Goal: Find specific page/section: Find specific page/section

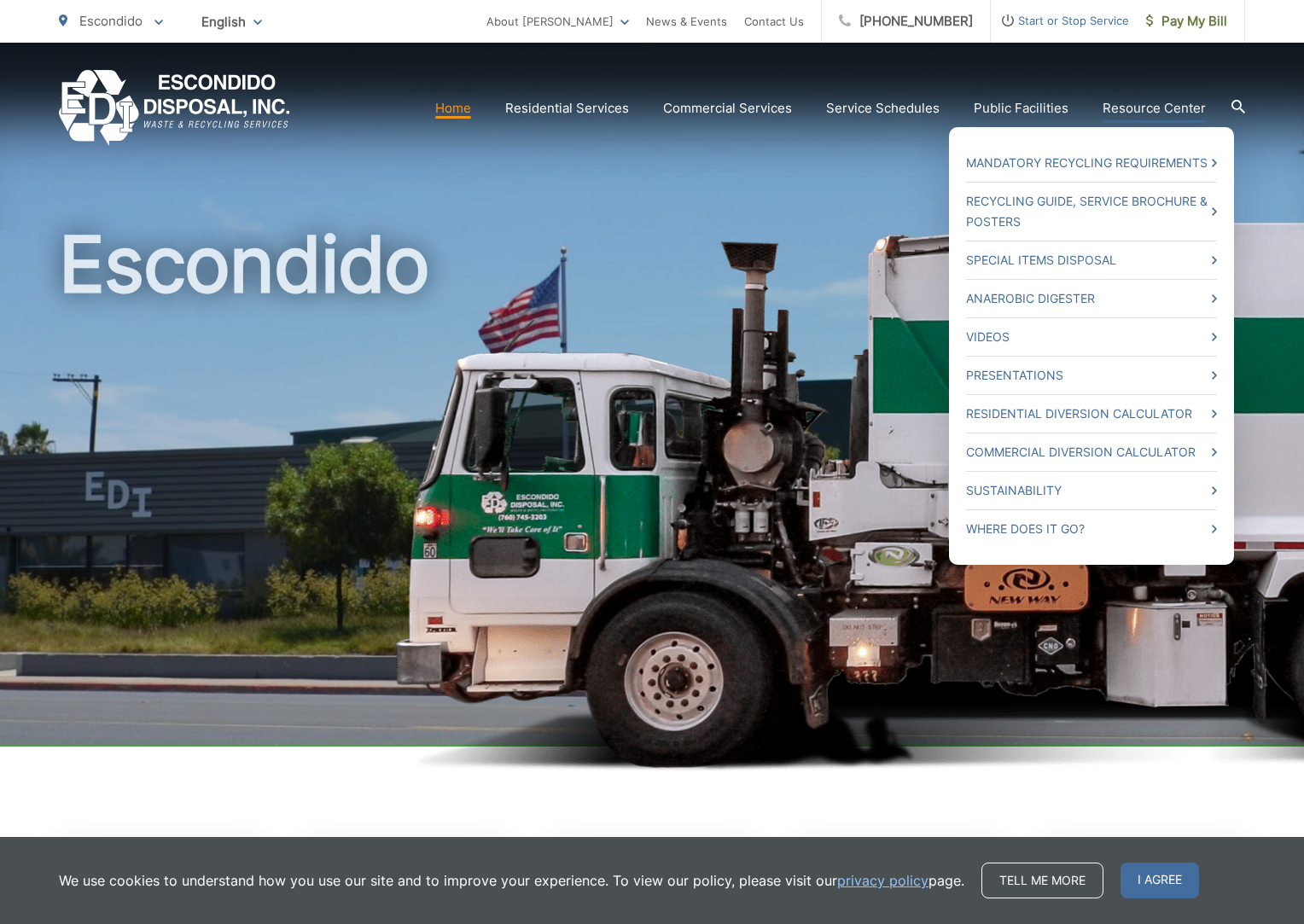
click at [1150, 112] on link "Resource Center" at bounding box center [1154, 108] width 103 height 20
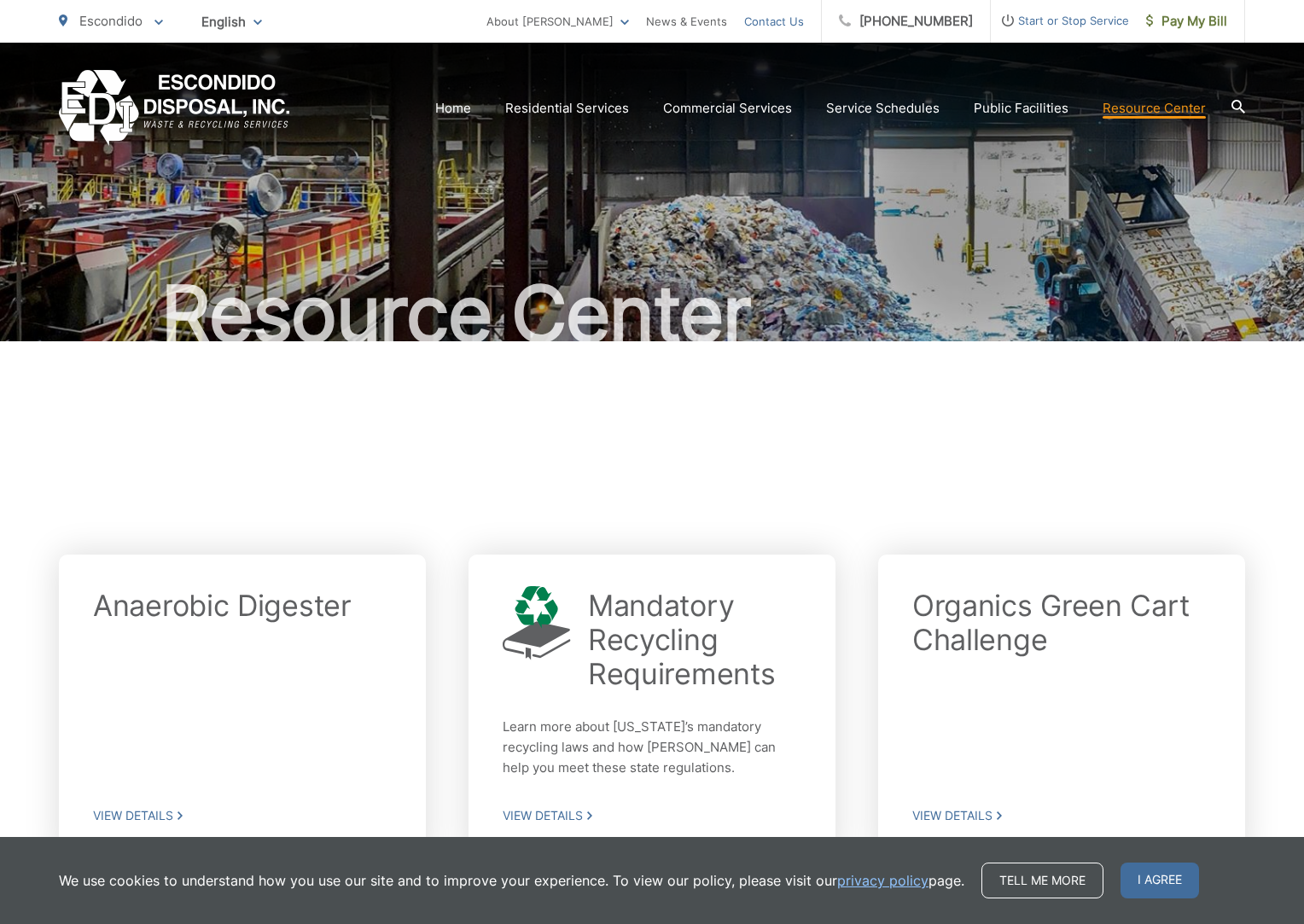
scroll to position [1, 0]
click at [766, 22] on link "Contact Us" at bounding box center [773, 21] width 60 height 20
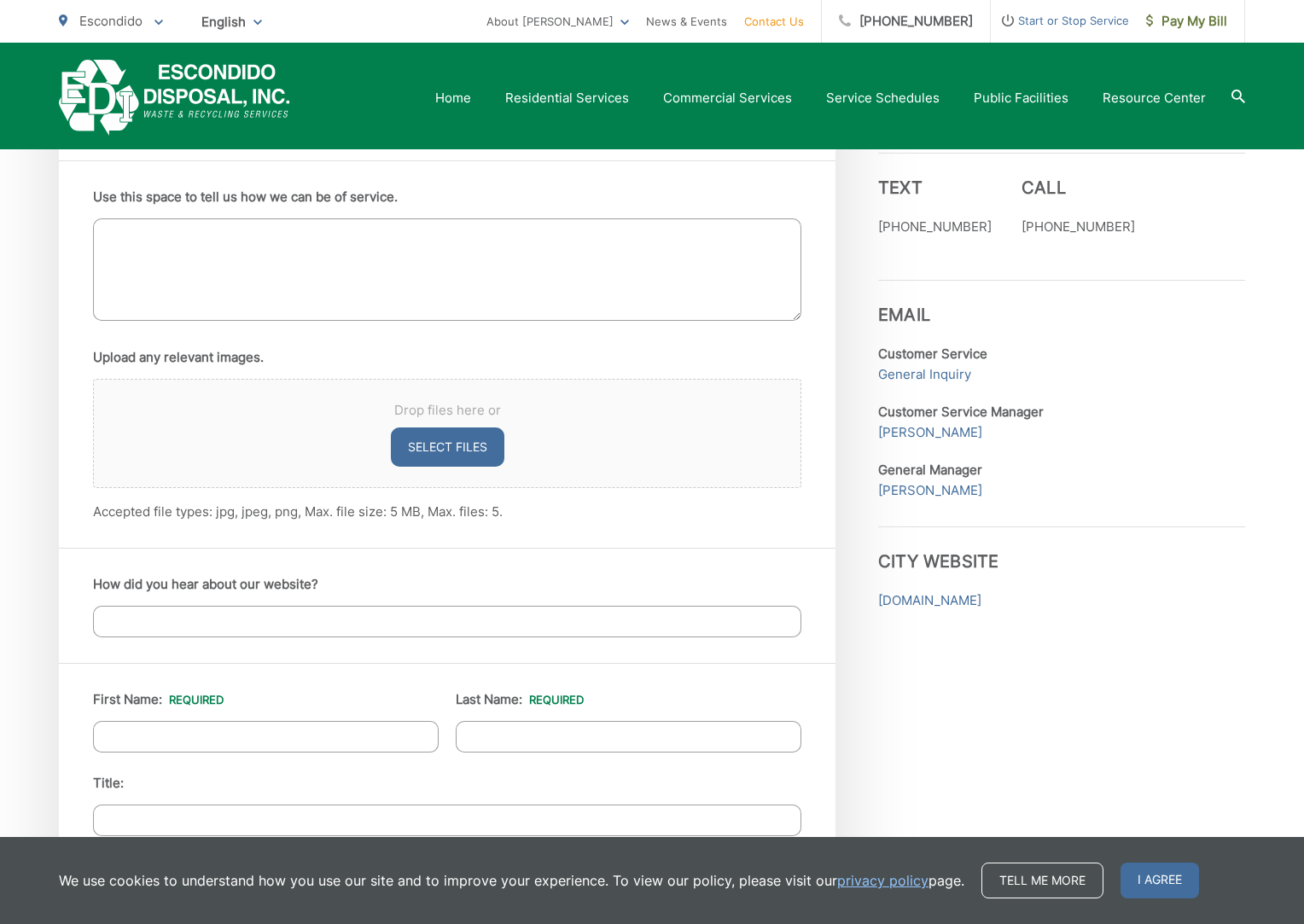
scroll to position [947, 0]
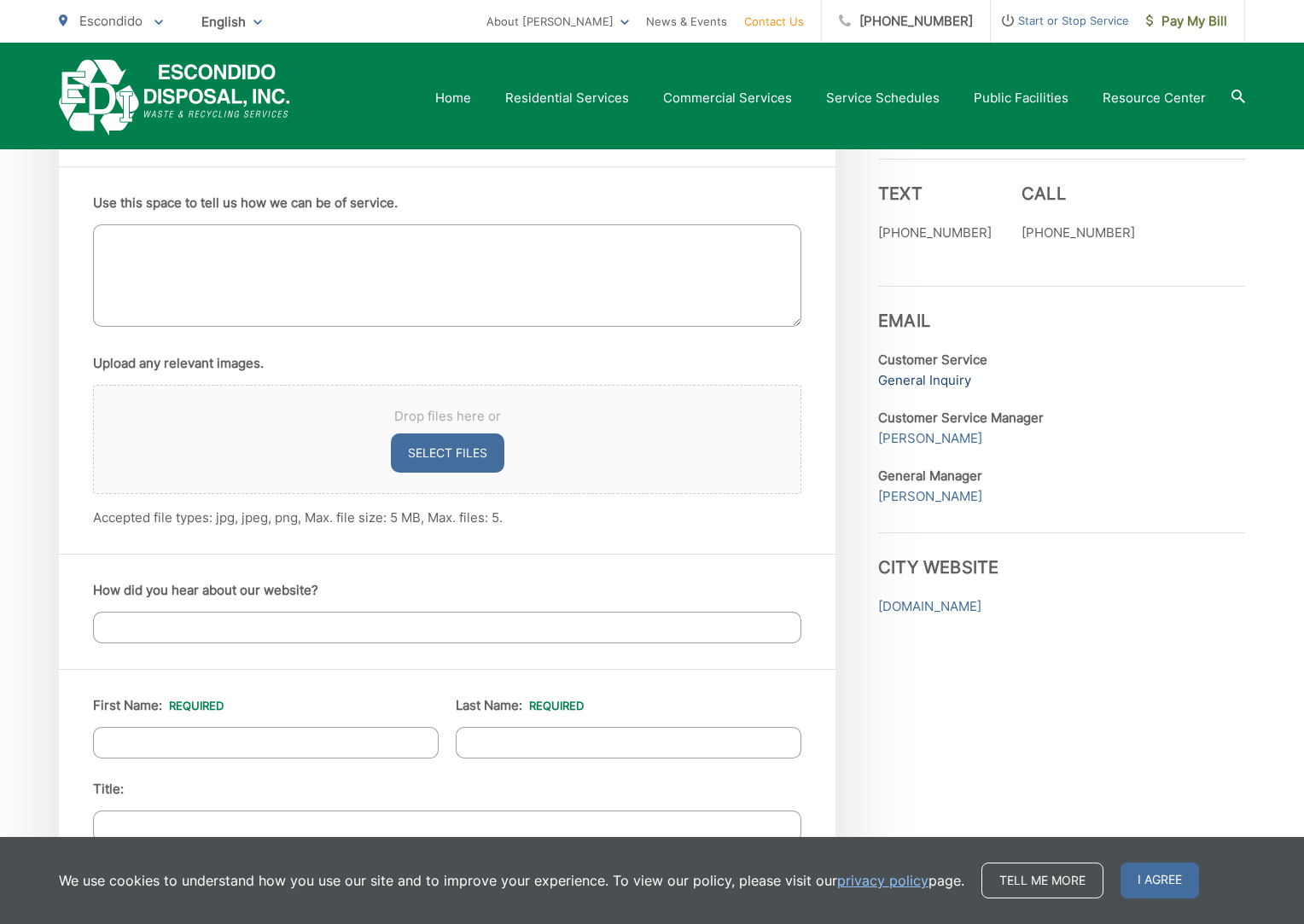
click at [957, 386] on link "General Inquiry" at bounding box center [924, 381] width 93 height 20
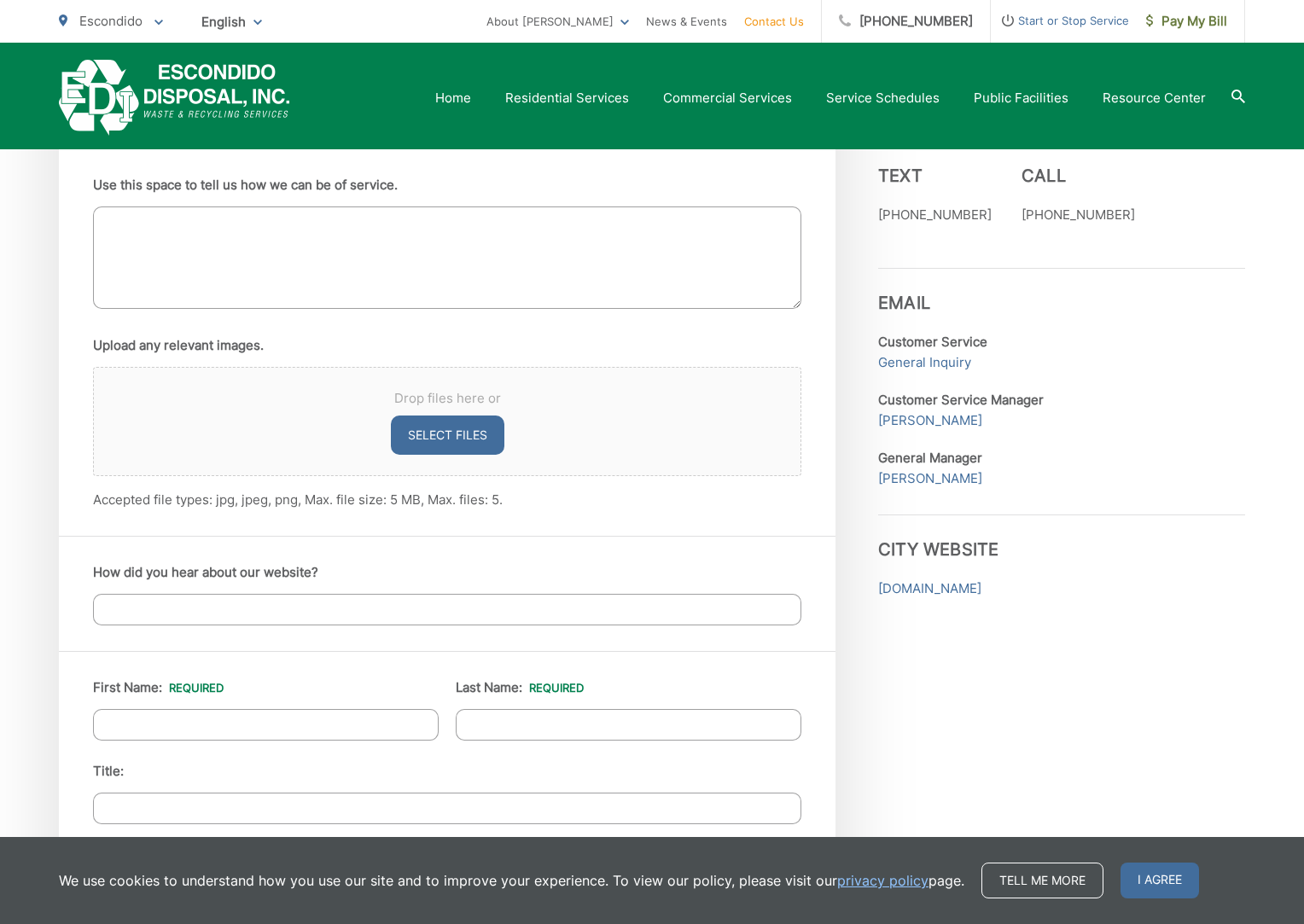
scroll to position [964, 0]
click at [942, 426] on link "Muna Hamideh" at bounding box center [930, 422] width 104 height 20
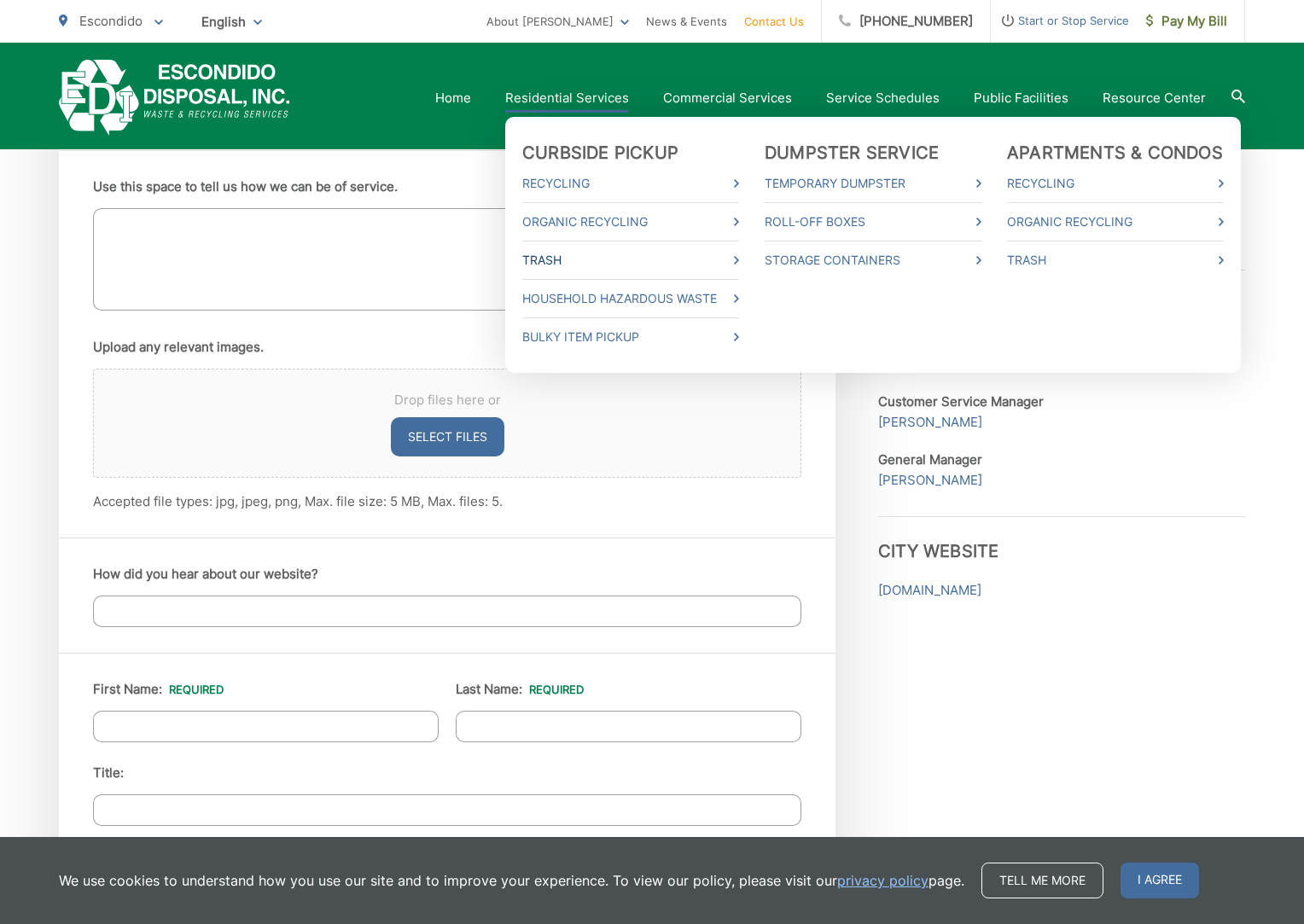
scroll to position [963, 0]
click at [641, 331] on link "Bulky Item Pickup" at bounding box center [631, 337] width 217 height 20
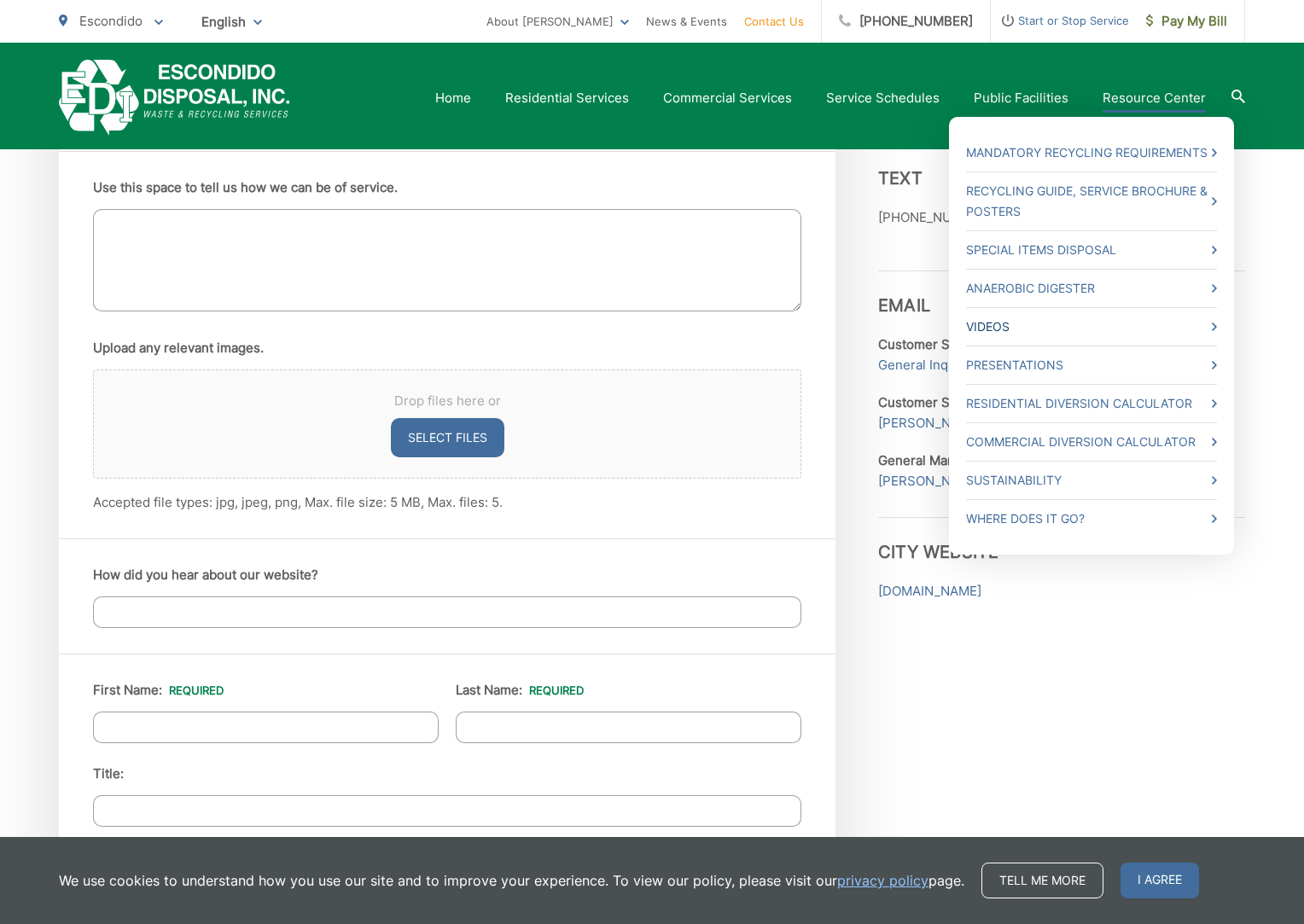
scroll to position [962, 0]
